Goal: Download file/media

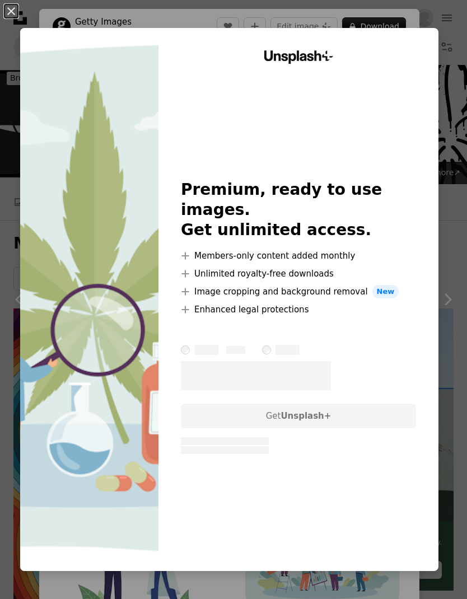
scroll to position [416, 0]
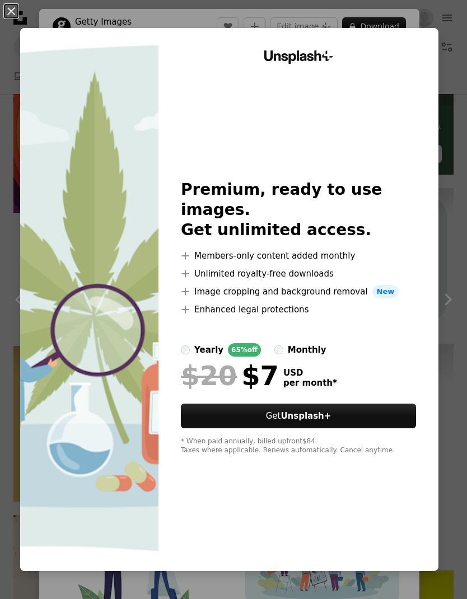
click at [381, 17] on div "An X shape Unsplash+ Premium, ready to use images. Get unlimited access. A plus…" at bounding box center [233, 299] width 467 height 599
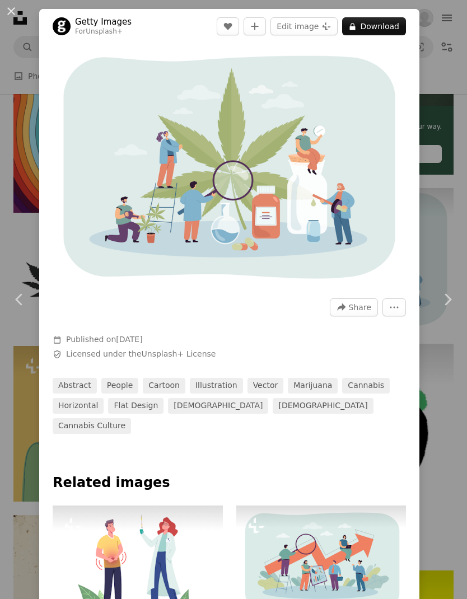
click at [449, 249] on link "Chevron right" at bounding box center [447, 300] width 39 height 108
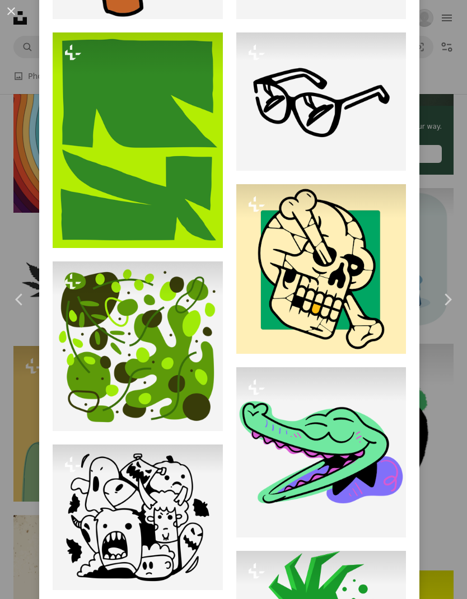
scroll to position [938, 0]
click at [449, 250] on link "Chevron right" at bounding box center [447, 300] width 39 height 108
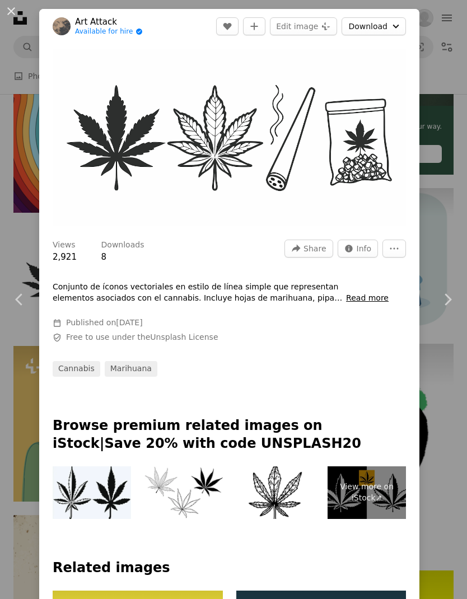
click at [383, 25] on button "Download Chevron down" at bounding box center [374, 26] width 64 height 18
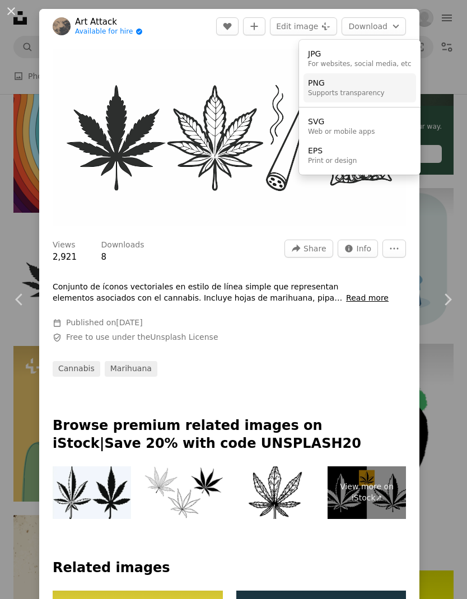
click at [362, 83] on div "PNG" at bounding box center [346, 83] width 77 height 11
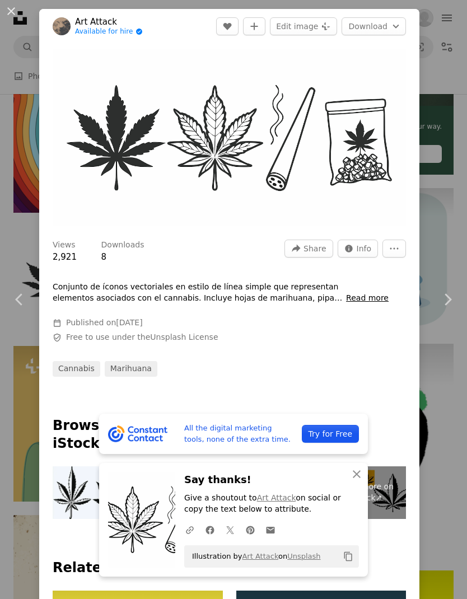
click at [24, 239] on div "An X shape Chevron left Chevron right All the digital marketing tools, none of …" at bounding box center [233, 299] width 467 height 599
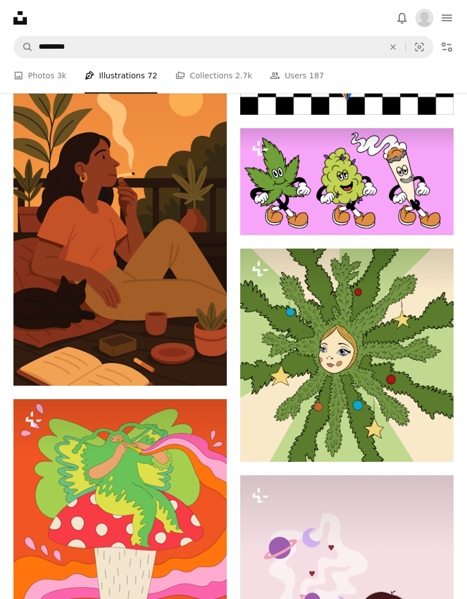
scroll to position [1365, 0]
click at [415, 212] on img at bounding box center [346, 181] width 213 height 107
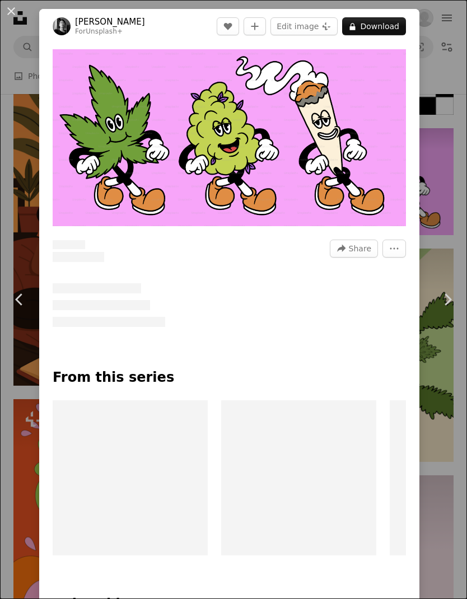
scroll to position [1410, 0]
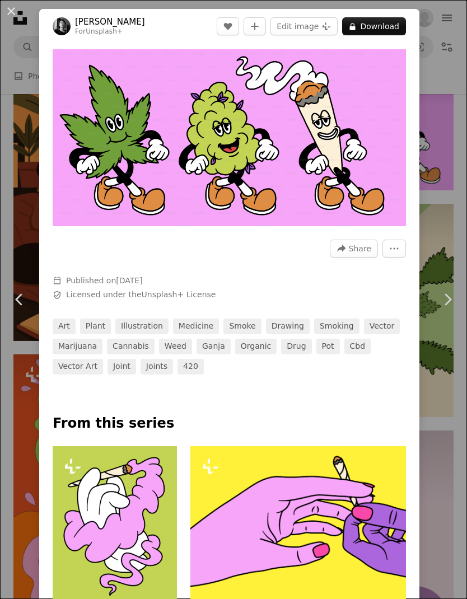
click at [386, 26] on button "A lock Download" at bounding box center [374, 26] width 64 height 18
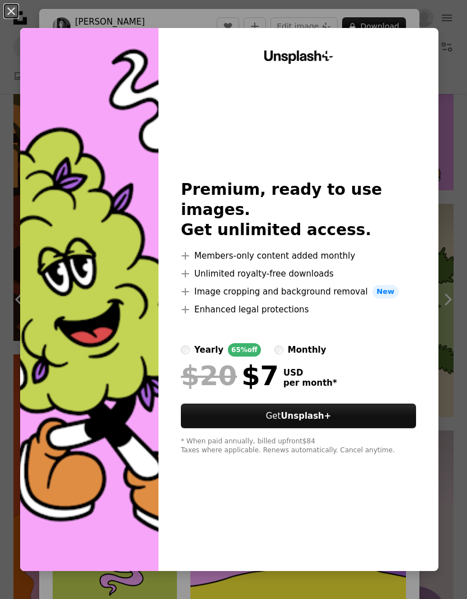
click at [427, 13] on div "An X shape Unsplash+ Premium, ready to use images. Get unlimited access. A plus…" at bounding box center [233, 299] width 467 height 599
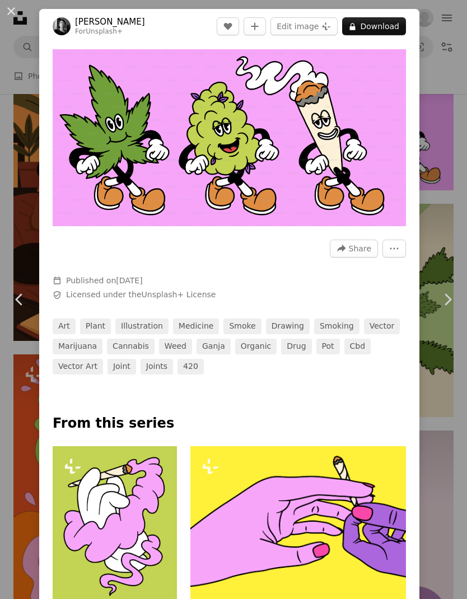
click at [438, 400] on div "An X shape Chevron left Chevron right [PERSON_NAME] For Unsplash+ A heart A plu…" at bounding box center [233, 299] width 467 height 599
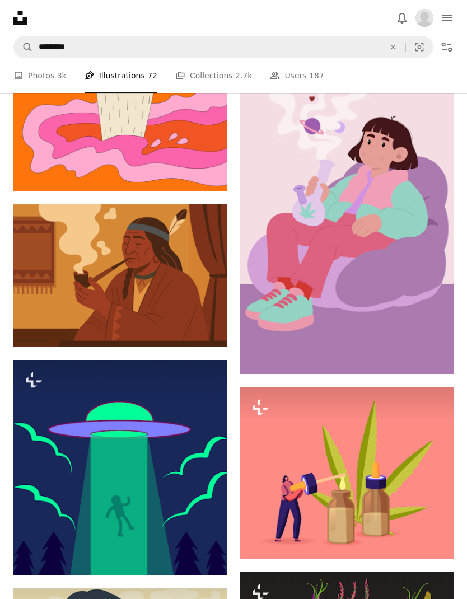
scroll to position [1840, 0]
